Goal: Task Accomplishment & Management: Use online tool/utility

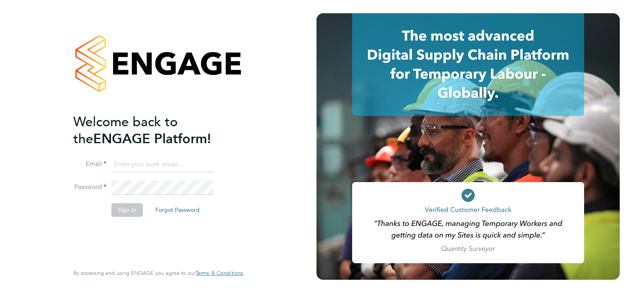
type input "Jordan.Wilson@seddon.co.uk"
drag, startPoint x: 109, startPoint y: 209, endPoint x: 114, endPoint y: 209, distance: 5.4
click at [109, 209] on li "Sign In Forgot Password" at bounding box center [154, 215] width 162 height 22
click at [114, 209] on button "Sign In" at bounding box center [127, 210] width 32 height 13
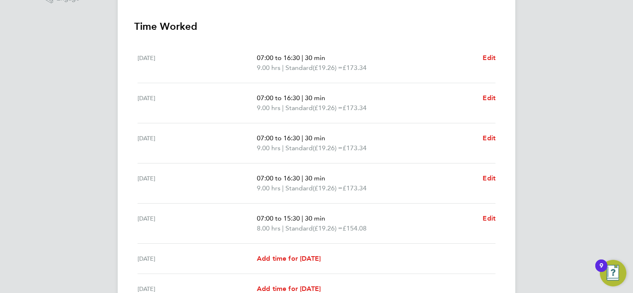
scroll to position [311, 0]
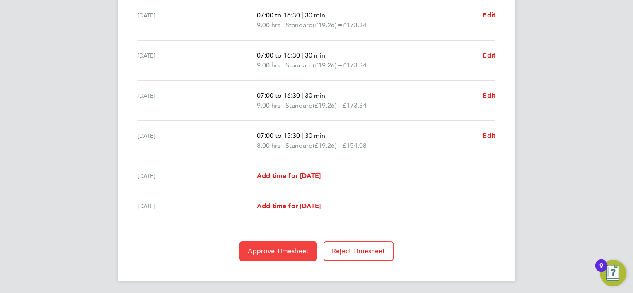
click at [306, 254] on span "Approve Timesheet" at bounding box center [278, 251] width 61 height 8
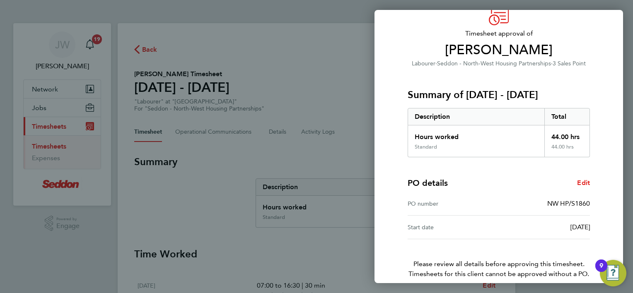
scroll to position [80, 0]
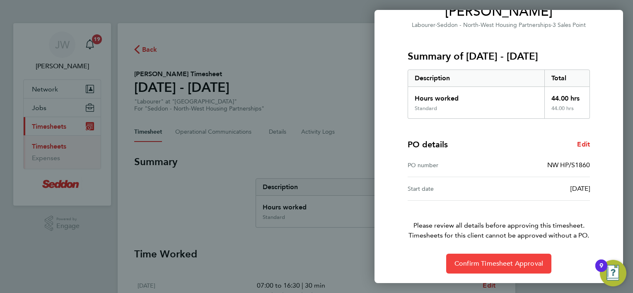
click at [494, 267] on span "Confirm Timesheet Approval" at bounding box center [499, 264] width 89 height 8
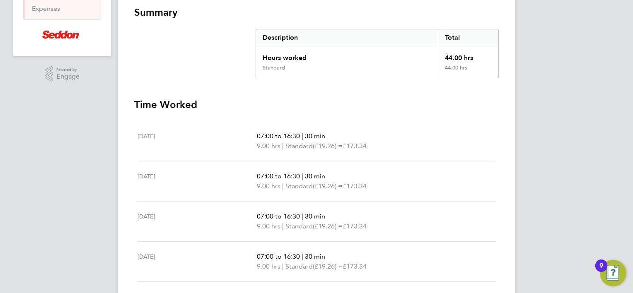
scroll to position [271, 0]
